Goal: Find specific page/section: Find specific page/section

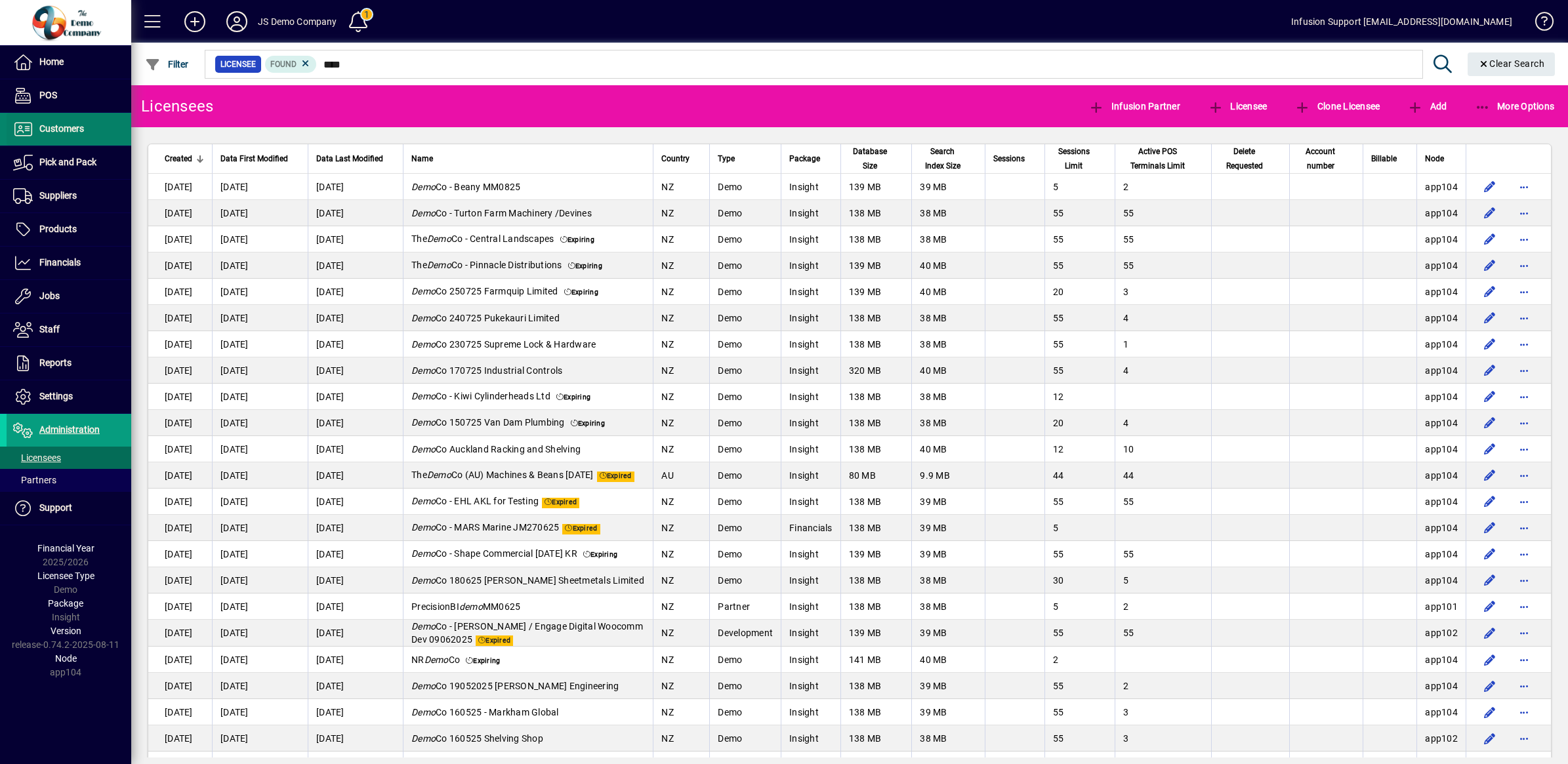
click at [57, 126] on span "Customers" at bounding box center [61, 128] width 45 height 11
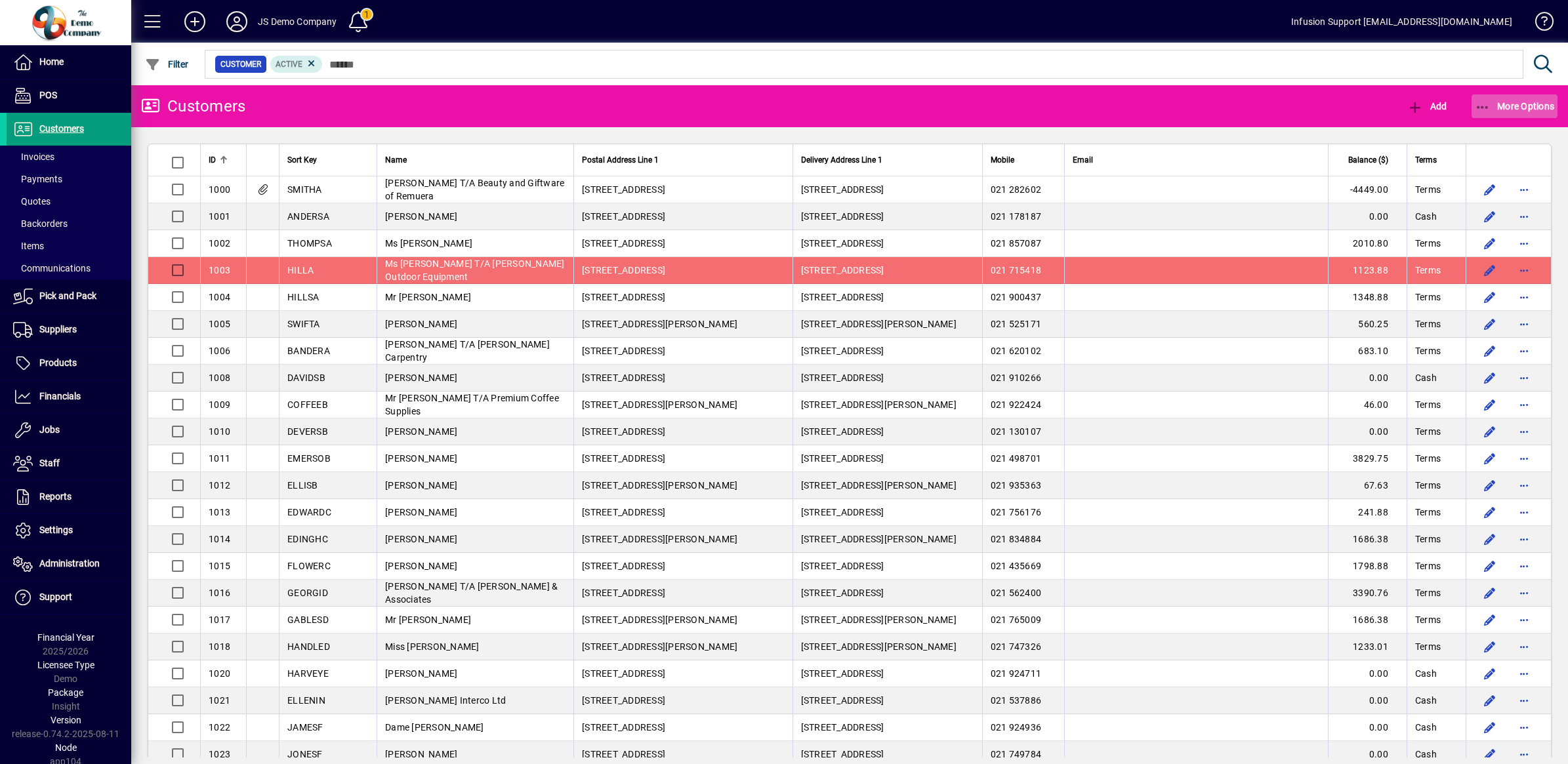
click at [1489, 101] on icon "button" at bounding box center [1482, 108] width 16 height 13
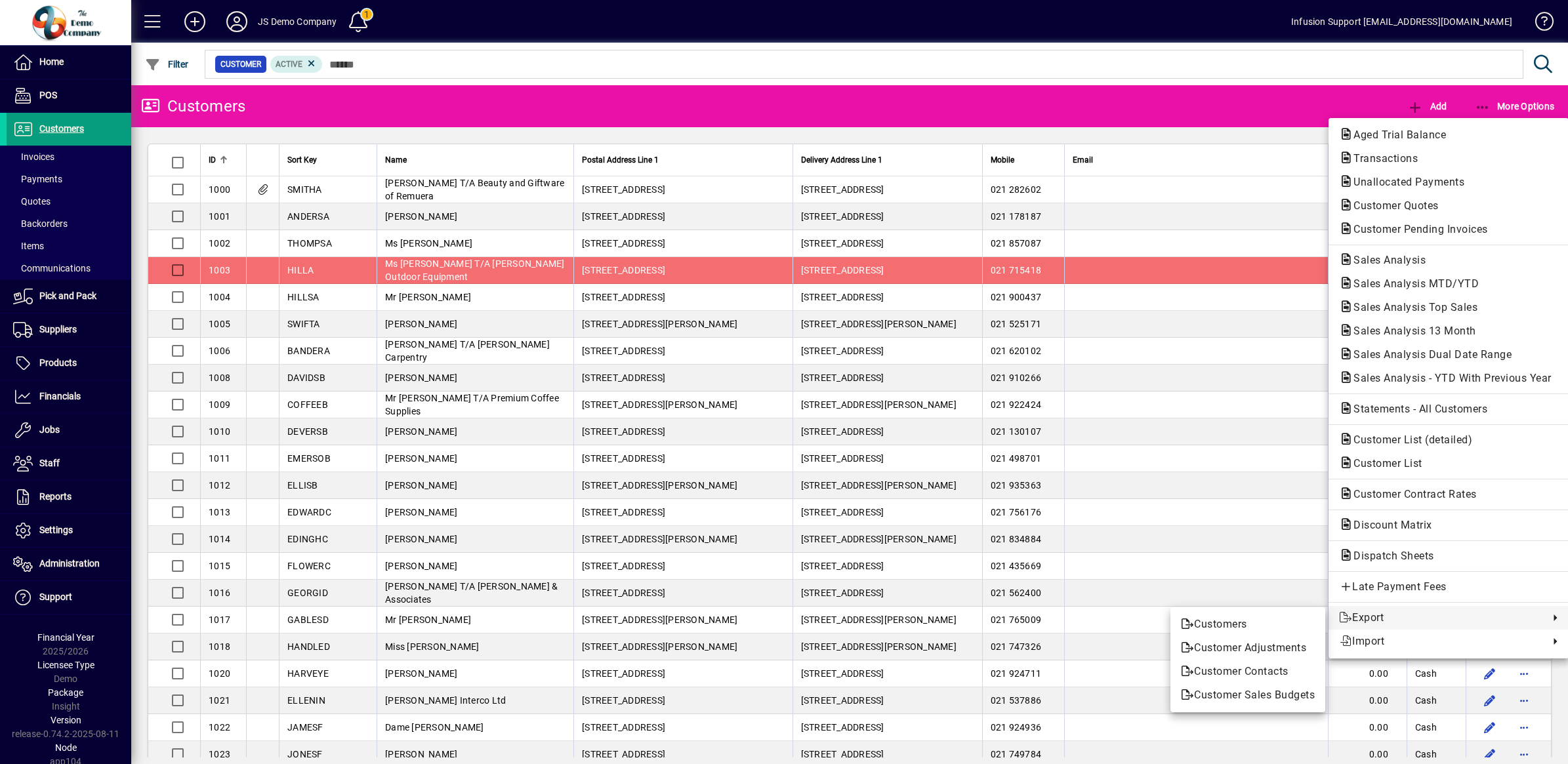
click at [1237, 239] on div at bounding box center [784, 382] width 1568 height 764
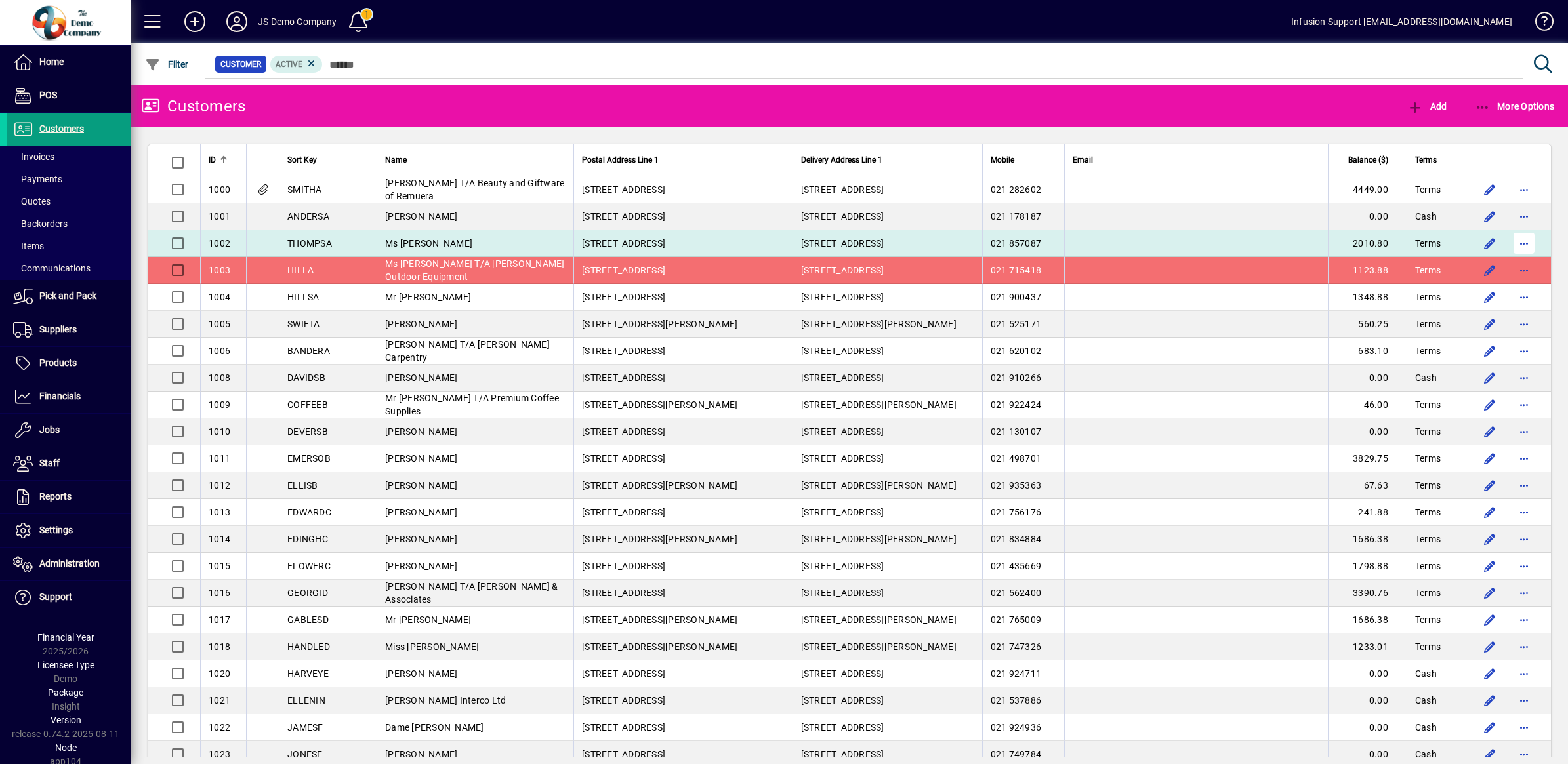
click at [1513, 241] on span "button" at bounding box center [1523, 243] width 32 height 32
